Goal: Task Accomplishment & Management: Manage account settings

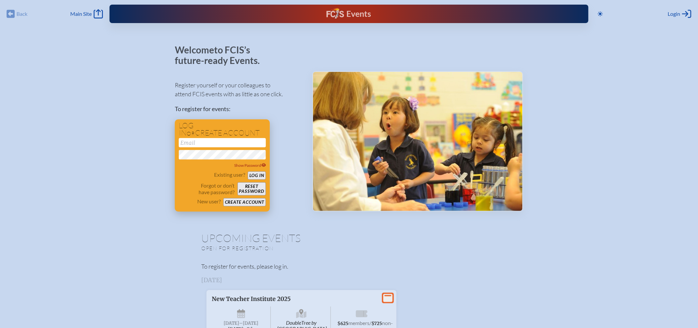
type input "[EMAIL_ADDRESS][DOMAIN_NAME]"
click at [257, 176] on button "Log in" at bounding box center [257, 176] width 18 height 8
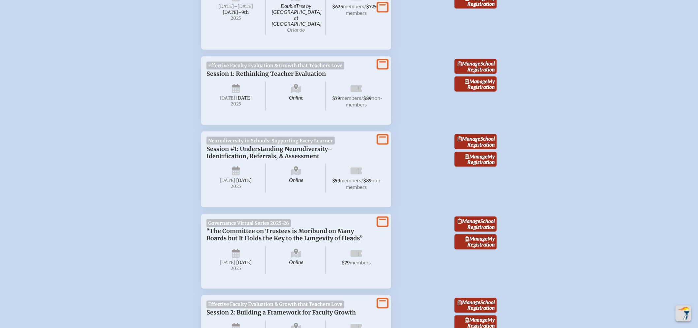
scroll to position [256, 0]
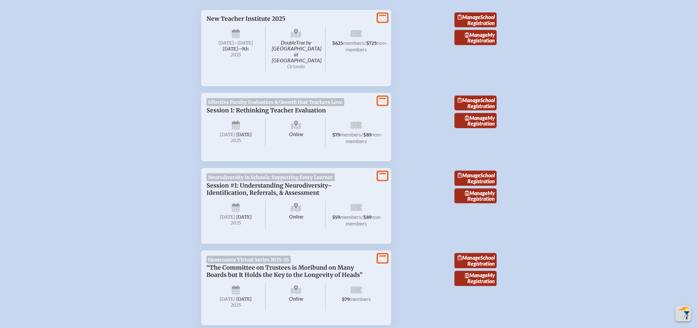
click at [382, 17] on icon at bounding box center [382, 18] width 9 height 8
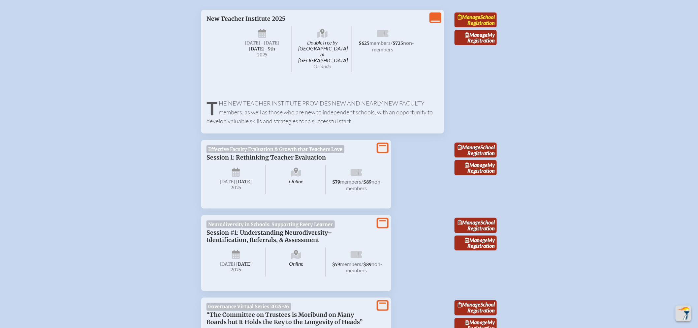
click at [490, 20] on link "Manage School Registration" at bounding box center [476, 20] width 42 height 15
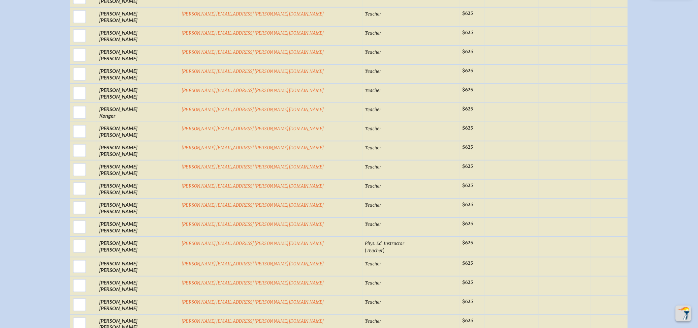
scroll to position [1394, 0]
